Goal: Information Seeking & Learning: Learn about a topic

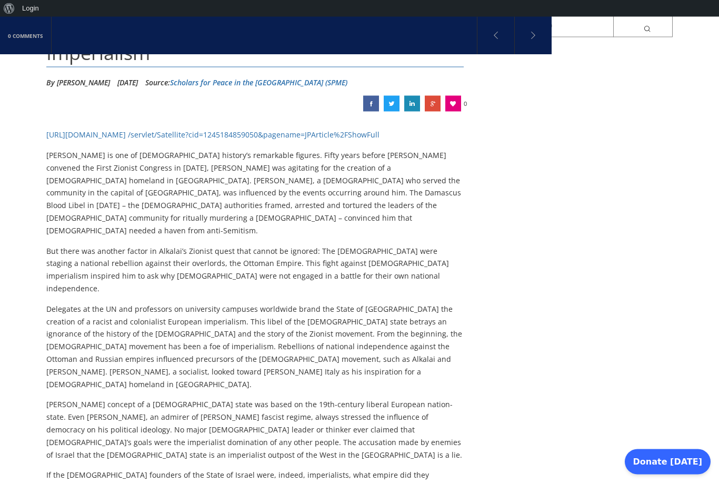
scroll to position [157, 0]
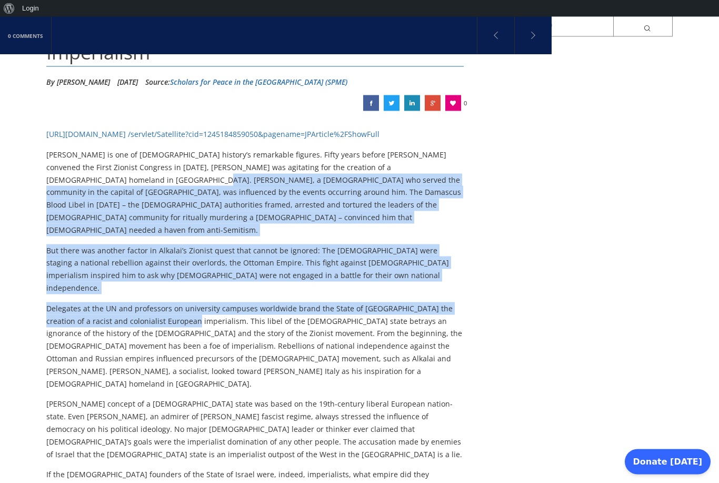
drag, startPoint x: 51, startPoint y: 150, endPoint x: 165, endPoint y: 250, distance: 151.8
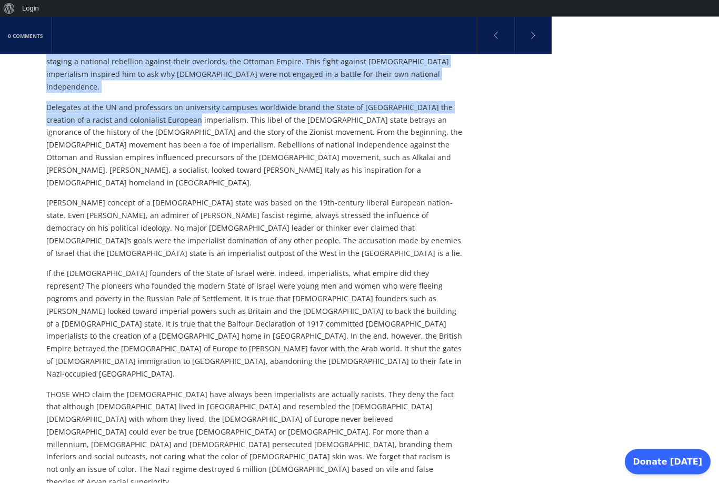
scroll to position [369, 0]
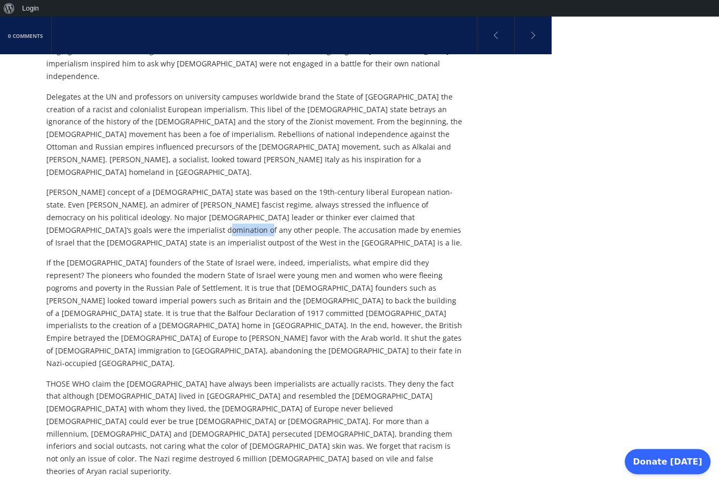
drag, startPoint x: 92, startPoint y: 144, endPoint x: 51, endPoint y: 143, distance: 41.1
click at [51, 186] on p "[PERSON_NAME] concept of a [DEMOGRAPHIC_DATA] state was based on the 19th-centu…" at bounding box center [254, 217] width 417 height 63
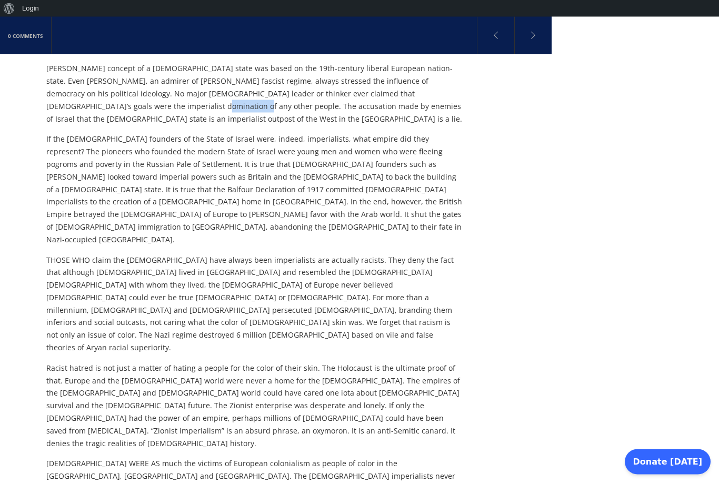
scroll to position [493, 0]
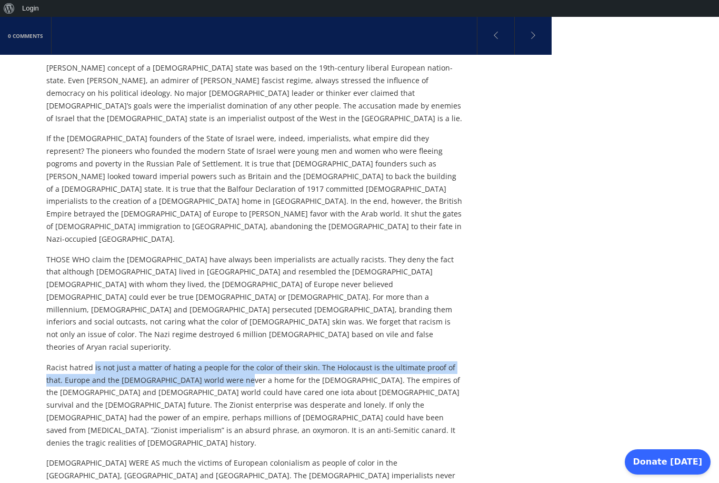
drag, startPoint x: 93, startPoint y: 214, endPoint x: 220, endPoint y: 229, distance: 128.8
click at [220, 361] on p "Racist hatred is not just a matter of hating a people for the color of their sk…" at bounding box center [254, 405] width 417 height 88
click at [221, 361] on p "Racist hatred is not just a matter of hating a people for the color of their sk…" at bounding box center [254, 405] width 417 height 88
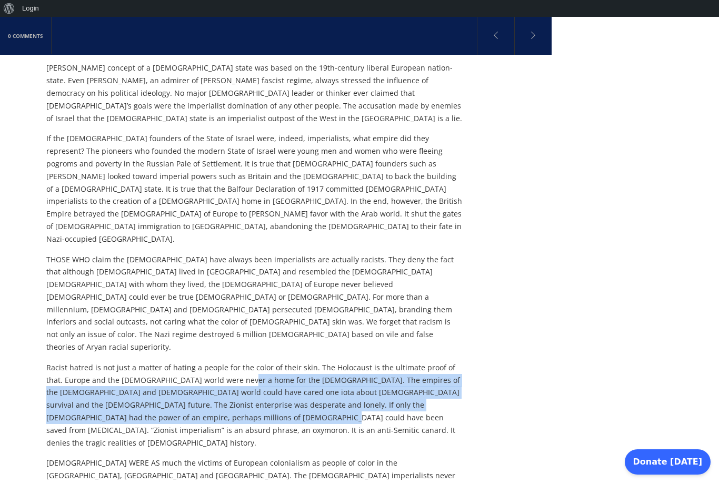
drag, startPoint x: 225, startPoint y: 226, endPoint x: 159, endPoint y: 264, distance: 75.2
click at [159, 361] on p "Racist hatred is not just a matter of hating a people for the color of their sk…" at bounding box center [254, 405] width 417 height 88
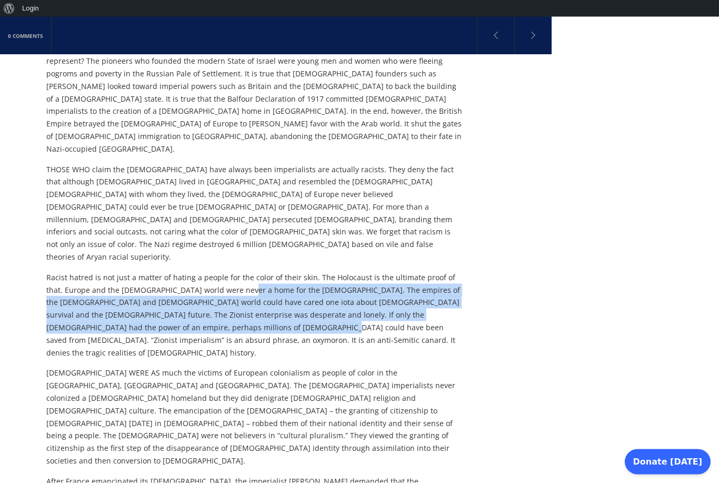
scroll to position [584, 0]
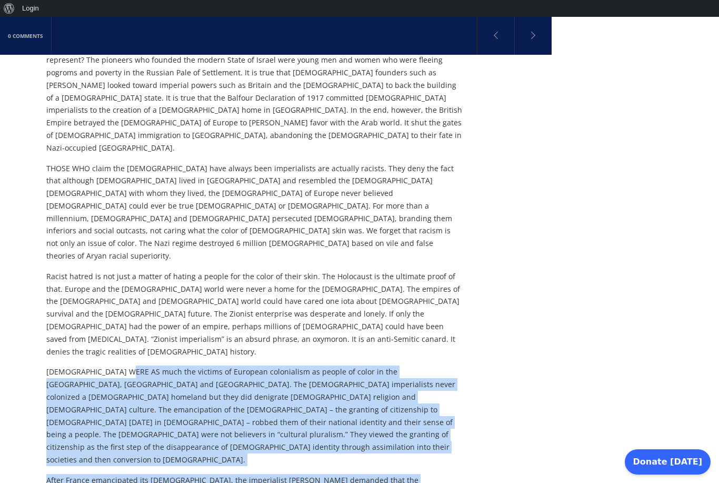
drag, startPoint x: 40, startPoint y: 192, endPoint x: 124, endPoint y: 193, distance: 83.7
click at [124, 193] on div "0 Comments [PERSON_NAME]: The Myth of Zionist Imperialism By [PERSON_NAME] [DAT…" at bounding box center [359, 344] width 719 height 1664
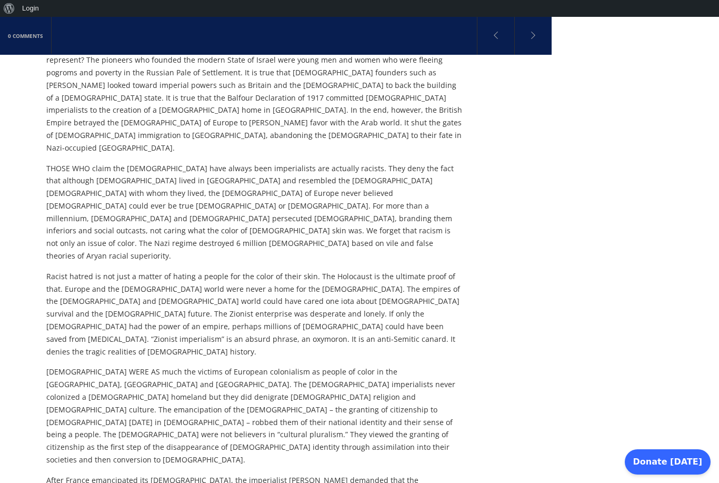
click at [116, 365] on p "[DEMOGRAPHIC_DATA] WERE AS much the victims of European colonialism as people o…" at bounding box center [254, 415] width 417 height 100
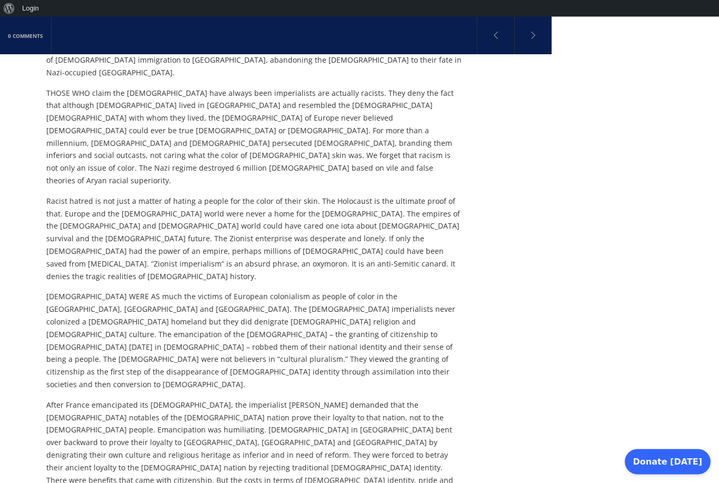
scroll to position [667, 0]
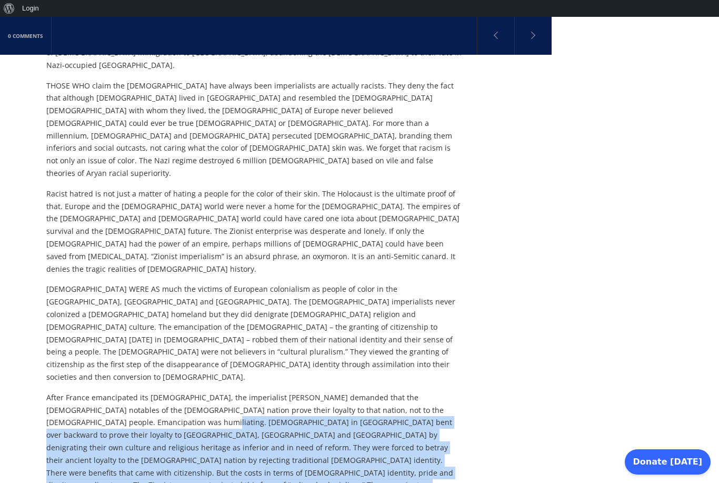
drag, startPoint x: 124, startPoint y: 211, endPoint x: 192, endPoint y: 284, distance: 99.8
click at [192, 284] on div "[URL][DOMAIN_NAME] /servlet/Satellite?cid=1245184859050&pagename=JPArticle%2FSh…" at bounding box center [254, 173] width 417 height 1109
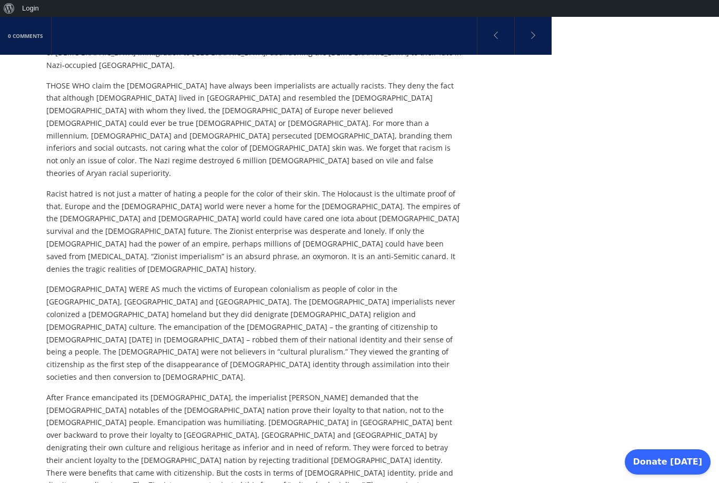
drag, startPoint x: 192, startPoint y: 284, endPoint x: 223, endPoint y: 274, distance: 33.3
click at [223, 274] on div "[URL][DOMAIN_NAME] /servlet/Satellite?cid=1245184859050&pagename=JPArticle%2FSh…" at bounding box center [254, 173] width 417 height 1109
click at [192, 391] on p "After France emancipated its [DEMOGRAPHIC_DATA], the imperialist [PERSON_NAME] …" at bounding box center [254, 447] width 417 height 113
click at [188, 391] on p "After France emancipated its [DEMOGRAPHIC_DATA], the imperialist [PERSON_NAME] …" at bounding box center [254, 447] width 417 height 113
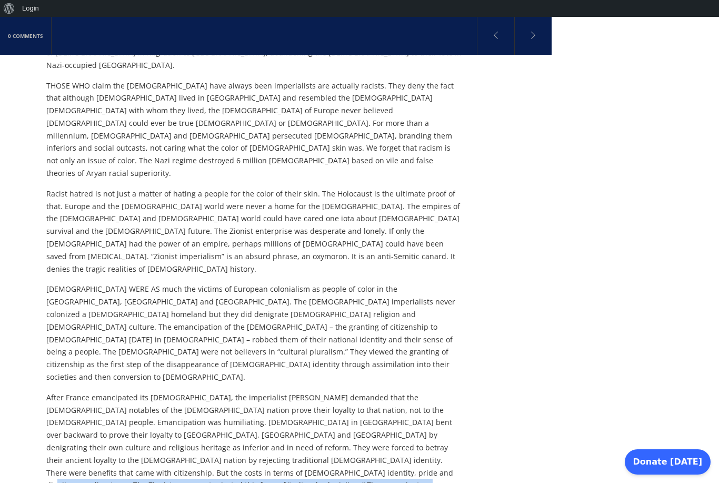
drag, startPoint x: 188, startPoint y: 256, endPoint x: 279, endPoint y: 317, distance: 109.2
click at [279, 317] on div "[URL][DOMAIN_NAME] /servlet/Satellite?cid=1245184859050&pagename=JPArticle%2FSh…" at bounding box center [254, 173] width 417 height 1109
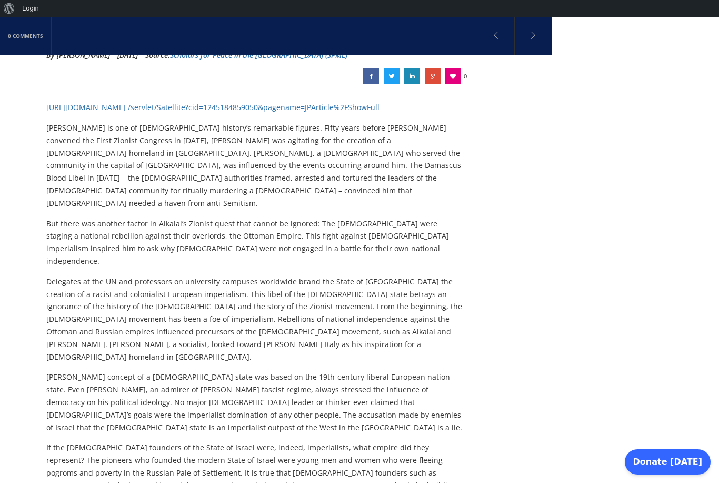
scroll to position [0, 0]
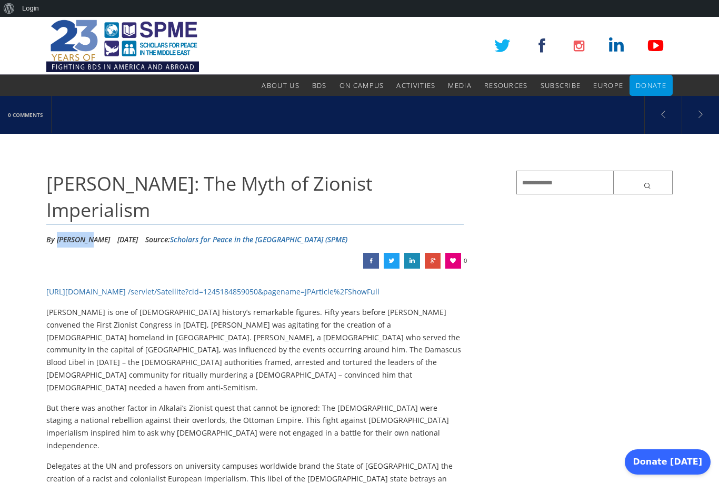
drag, startPoint x: 85, startPoint y: 213, endPoint x: 57, endPoint y: 212, distance: 28.4
click at [57, 232] on li "By [PERSON_NAME]" at bounding box center [78, 240] width 64 height 16
copy li "[PERSON_NAME]"
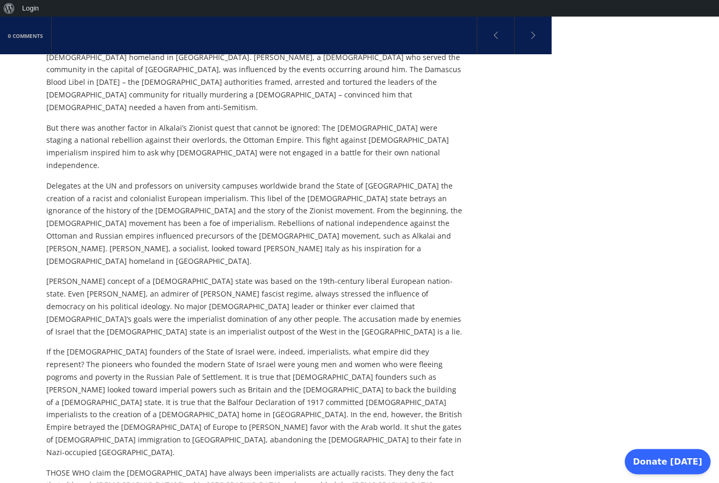
scroll to position [94, 0]
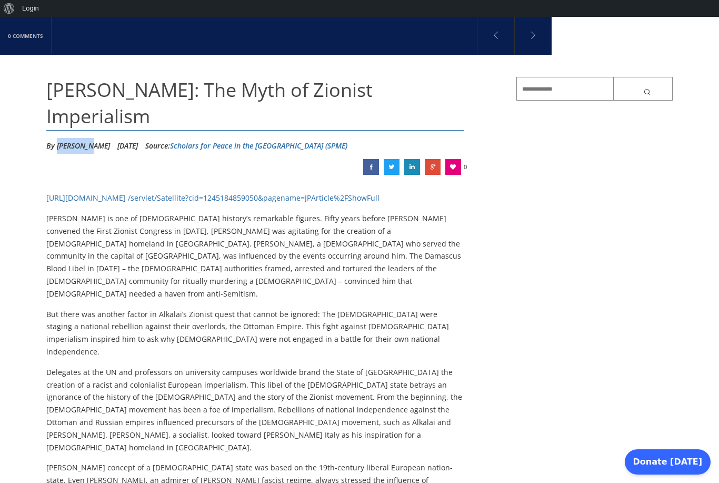
click at [215, 193] on span "[URL][DOMAIN_NAME] /servlet/Satellite?cid=1245184859050&pagename=JPArticle%2FSh…" at bounding box center [212, 198] width 333 height 10
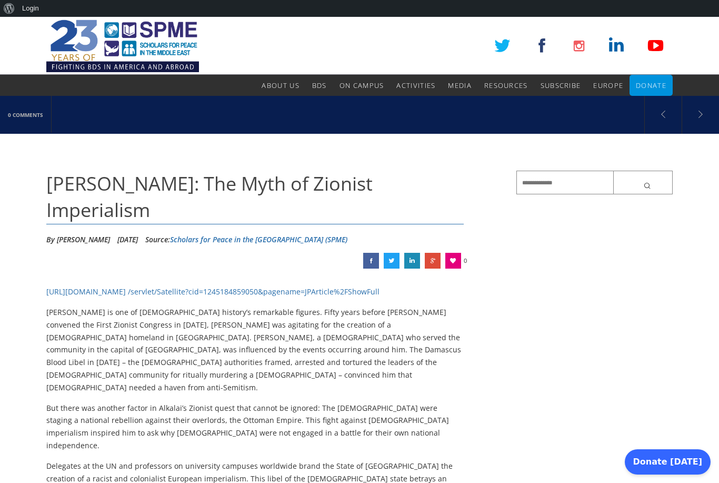
click at [206, 234] on link "Scholars for Peace in the Middle East (SPME)" at bounding box center [258, 239] width 177 height 10
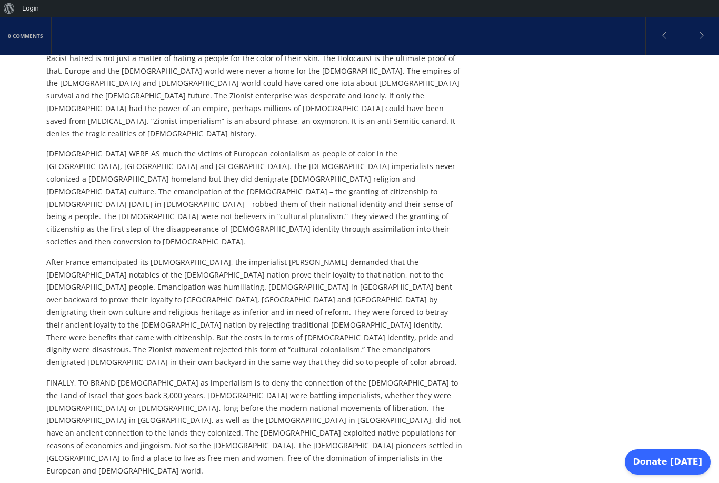
scroll to position [805, 0]
